Goal: Navigation & Orientation: Find specific page/section

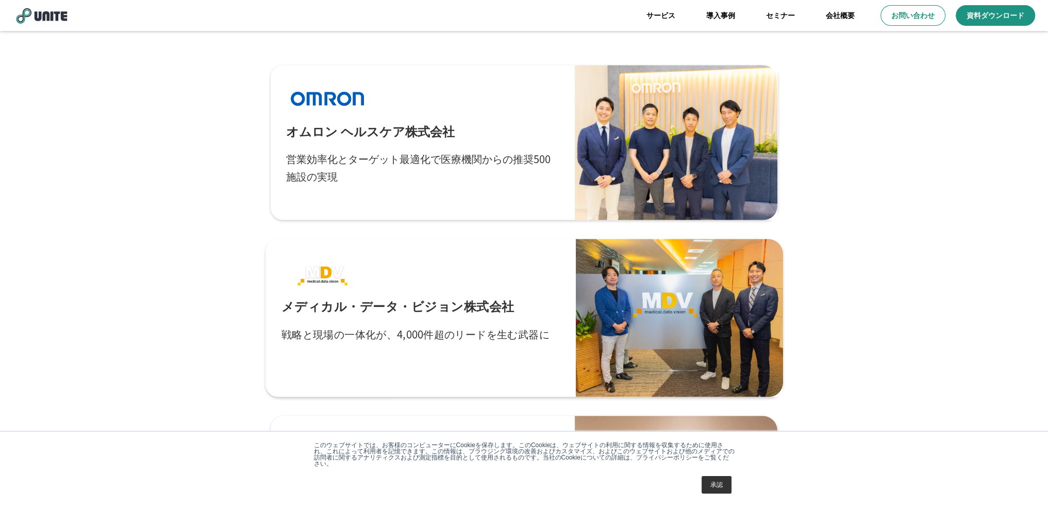
click at [587, 315] on div at bounding box center [679, 318] width 207 height 158
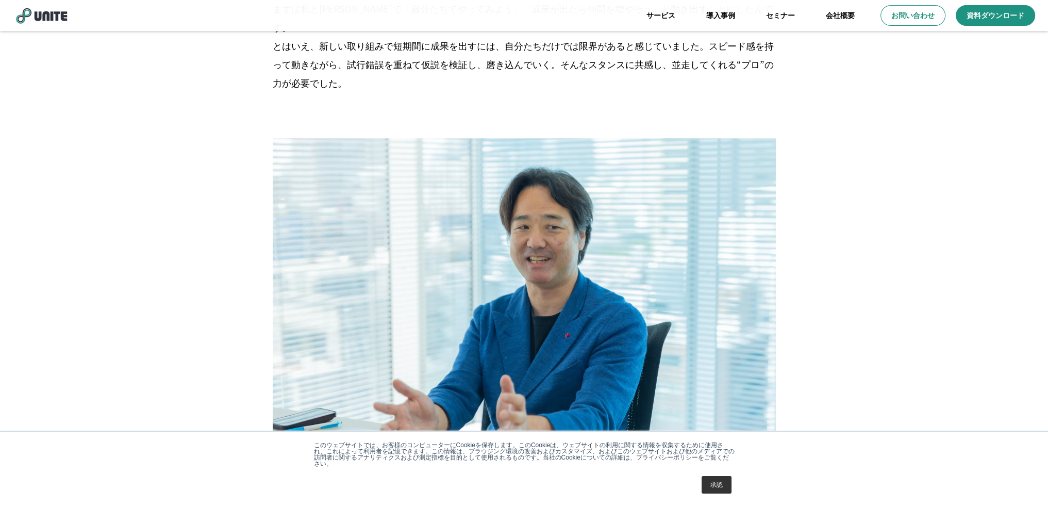
scroll to position [1238, 0]
